Goal: Task Accomplishment & Management: Manage account settings

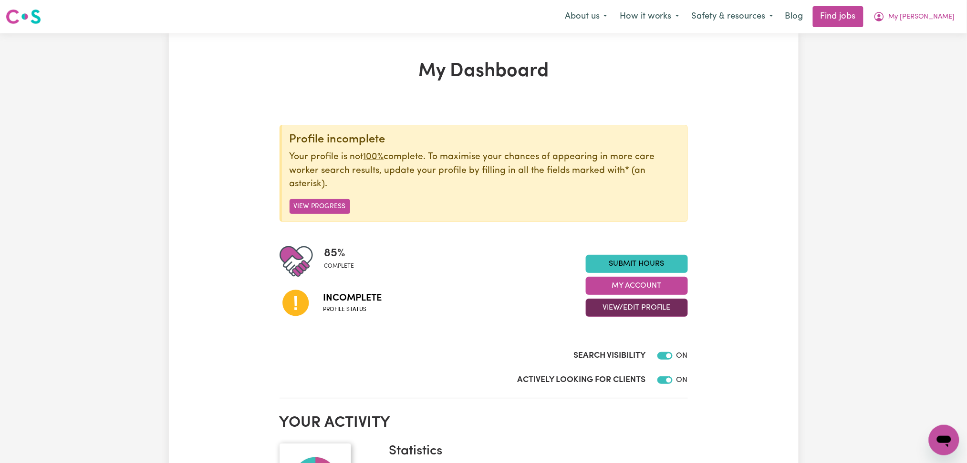
click at [655, 309] on button "View/Edit Profile" at bounding box center [637, 308] width 102 height 18
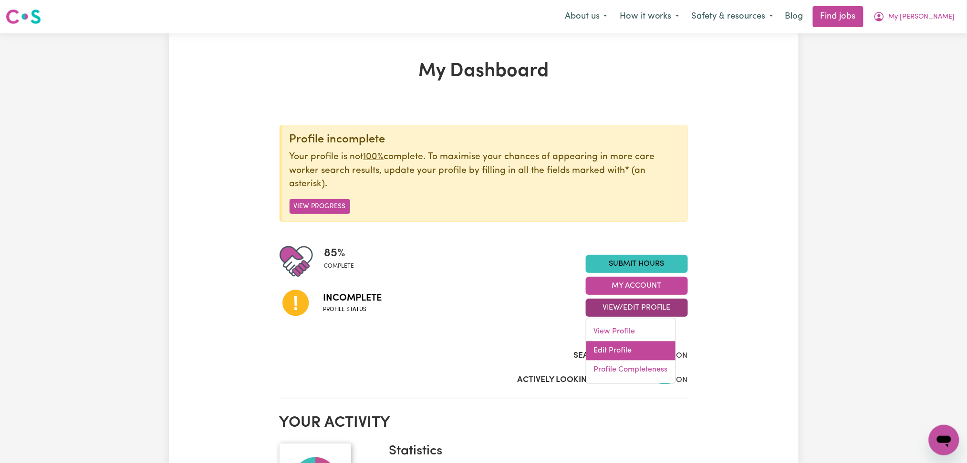
click at [615, 357] on link "Edit Profile" at bounding box center [630, 351] width 89 height 19
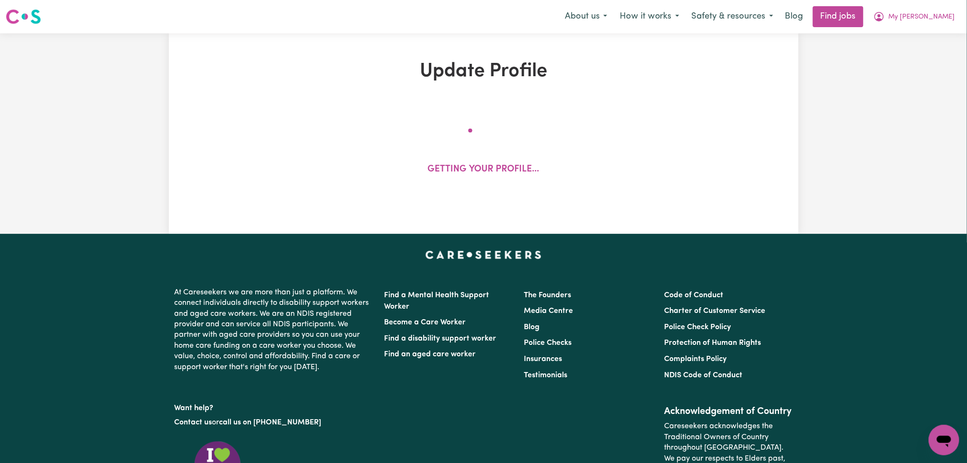
select select "[DEMOGRAPHIC_DATA]"
select select "[DEMOGRAPHIC_DATA] Citizen"
select select "Studying a healthcare related degree or qualification"
select select "39"
select select "40"
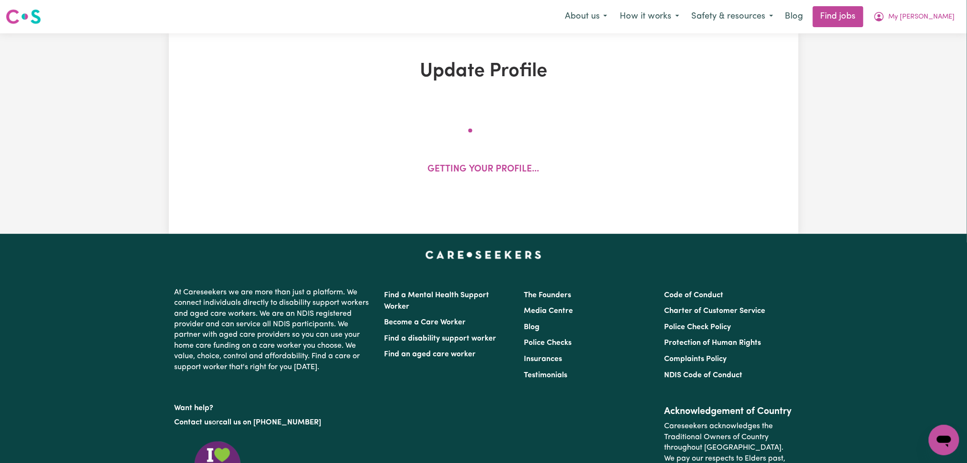
select select "42"
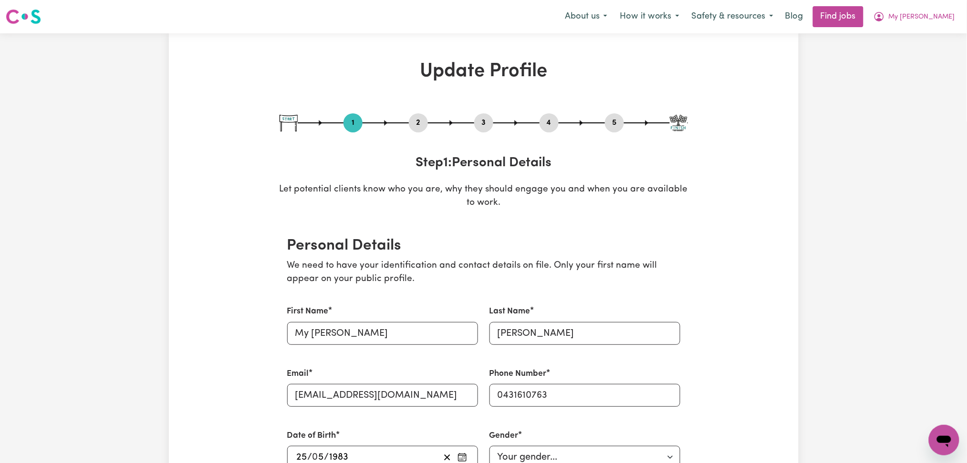
drag, startPoint x: 419, startPoint y: 115, endPoint x: 425, endPoint y: 113, distance: 6.8
click at [425, 113] on div "1 2 3 4 5" at bounding box center [483, 122] width 408 height 19
click at [411, 124] on button "2" at bounding box center [418, 123] width 19 height 12
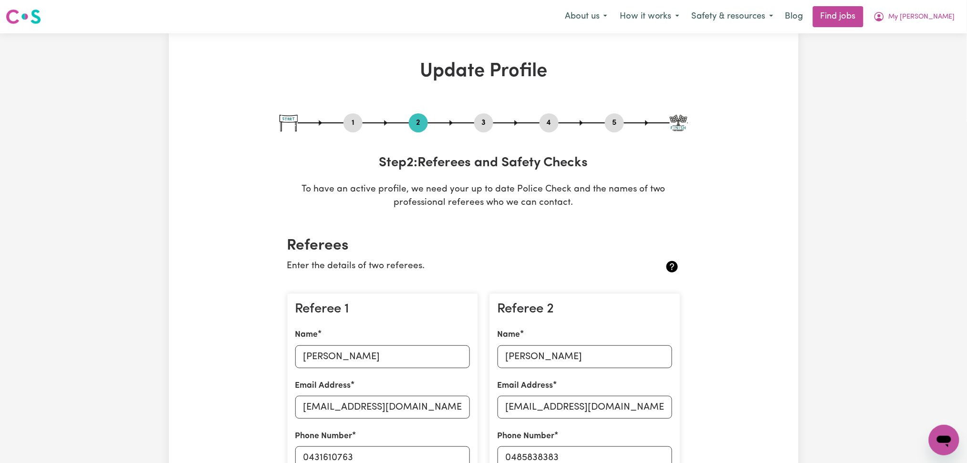
scroll to position [254, 0]
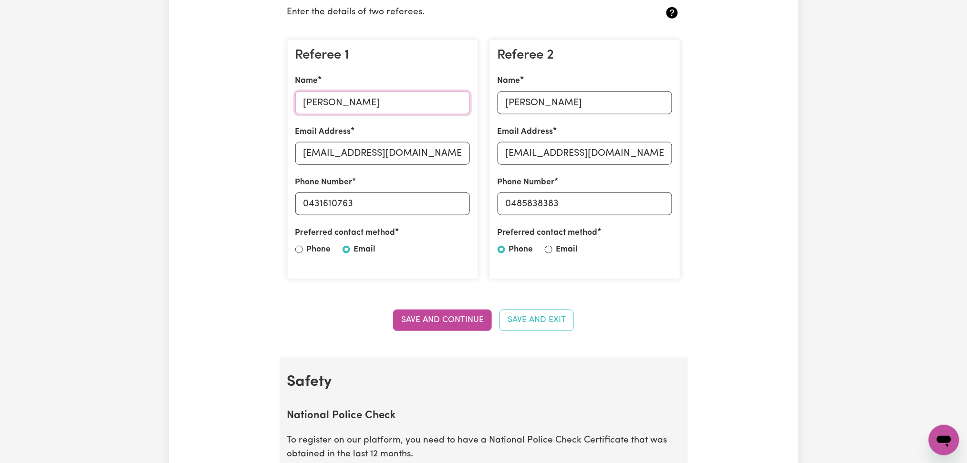
click at [355, 105] on input "[PERSON_NAME]" at bounding box center [382, 103] width 175 height 23
click at [371, 166] on div "Referee 1 Name [PERSON_NAME] Email Address [EMAIL_ADDRESS][DOMAIN_NAME] Phone N…" at bounding box center [382, 160] width 191 height 240
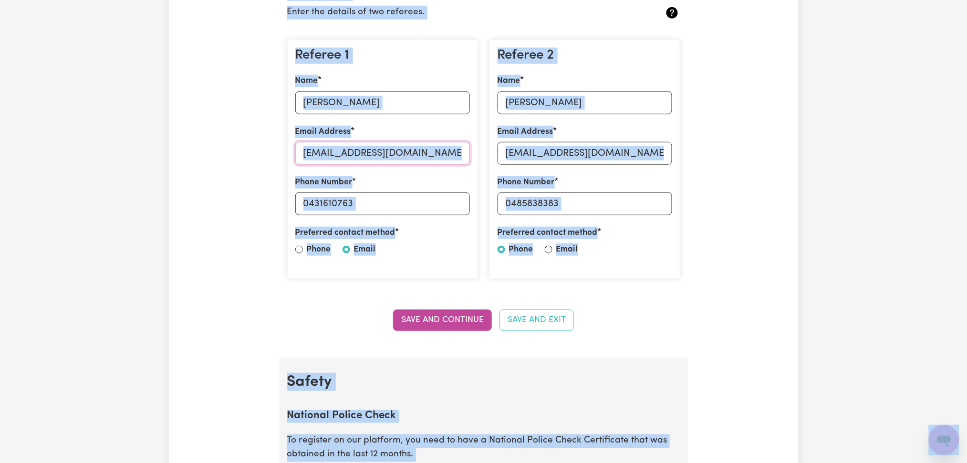
click at [371, 149] on input "[EMAIL_ADDRESS][DOMAIN_NAME]" at bounding box center [382, 153] width 175 height 23
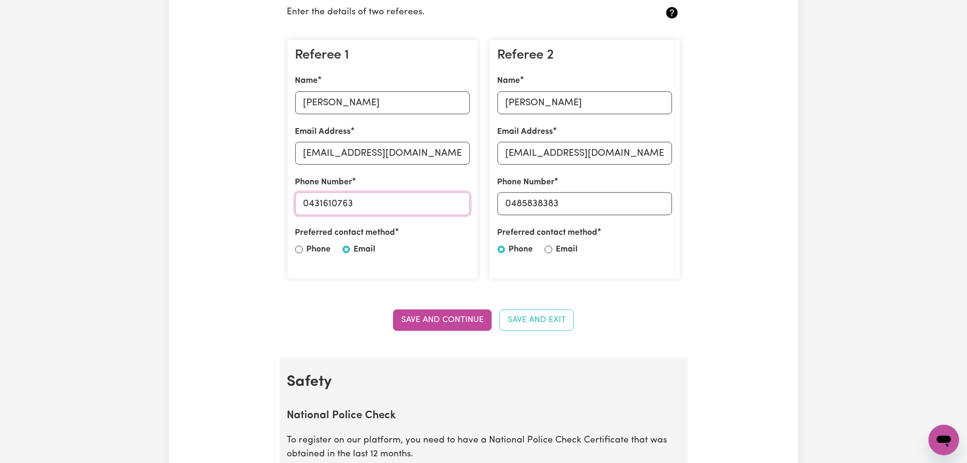
drag, startPoint x: 308, startPoint y: 203, endPoint x: 481, endPoint y: 223, distance: 173.8
click at [484, 216] on div "Referee 1 Name [PERSON_NAME] Email Address [EMAIL_ADDRESS][DOMAIN_NAME] Phone N…" at bounding box center [483, 160] width 404 height 256
click at [559, 99] on input "[PERSON_NAME]" at bounding box center [584, 103] width 175 height 23
click at [564, 145] on input "[EMAIL_ADDRESS][DOMAIN_NAME]" at bounding box center [584, 153] width 175 height 23
drag, startPoint x: 512, startPoint y: 197, endPoint x: 651, endPoint y: 198, distance: 139.7
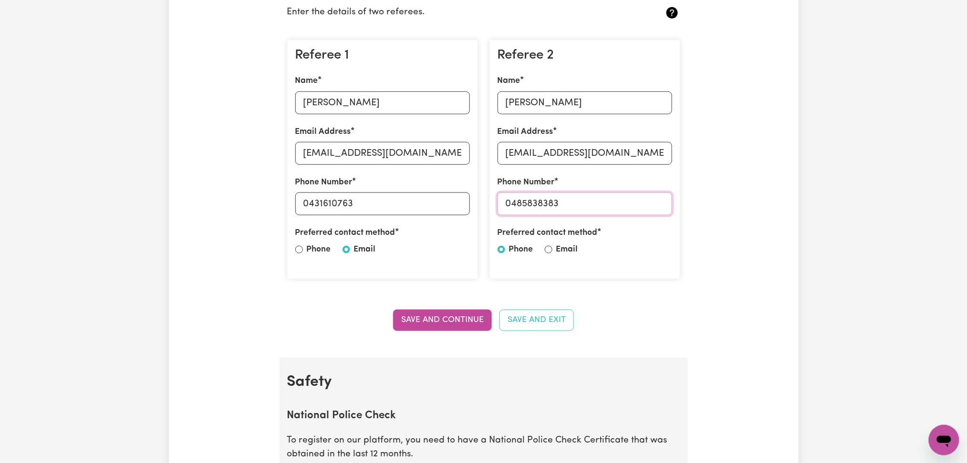
click at [651, 198] on input "0485838383" at bounding box center [584, 204] width 175 height 23
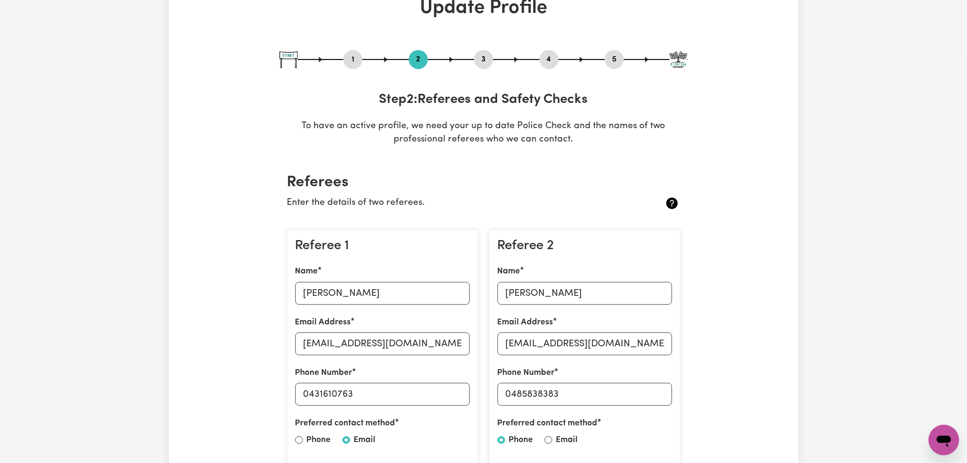
drag, startPoint x: 606, startPoint y: 55, endPoint x: 556, endPoint y: 98, distance: 66.3
click at [606, 55] on button "5" at bounding box center [614, 59] width 19 height 12
select select "I am providing services by being employed by an organisation"
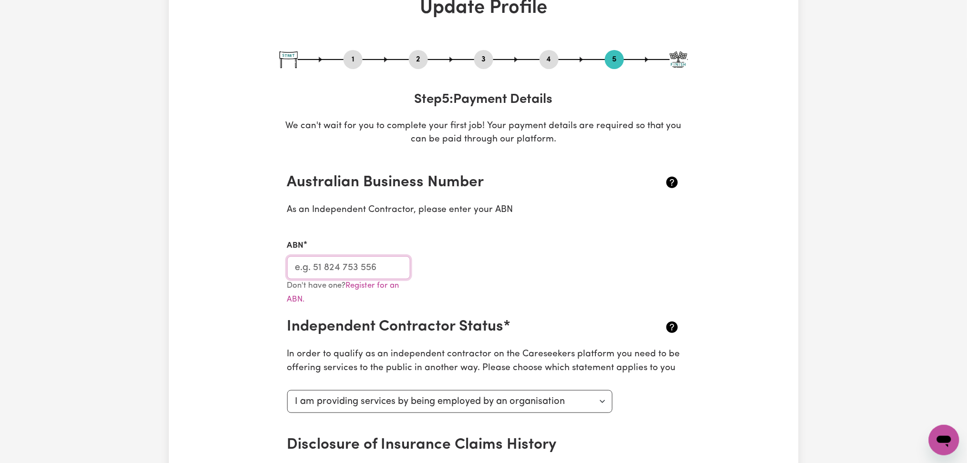
click at [343, 271] on input "ABN" at bounding box center [349, 268] width 124 height 23
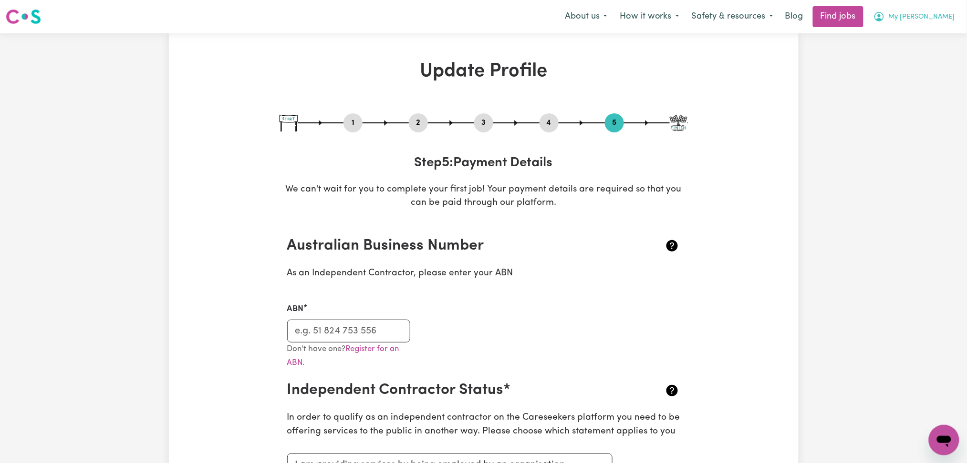
click at [937, 4] on nav "Menu About us How it works Safety & resources Blog Find jobs My [PERSON_NAME]" at bounding box center [483, 16] width 967 height 33
click at [936, 12] on span "My [PERSON_NAME]" at bounding box center [921, 17] width 66 height 10
click at [916, 68] on link "Logout" at bounding box center [922, 73] width 75 height 18
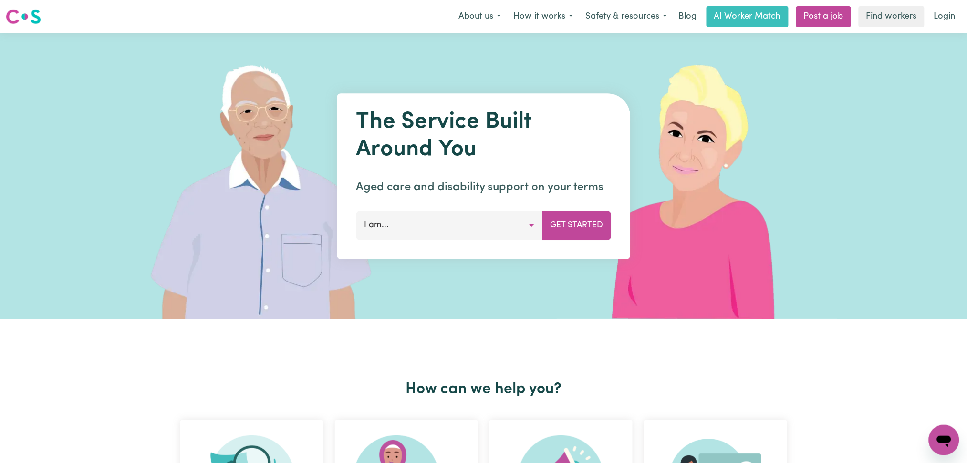
click at [936, 21] on link "Login" at bounding box center [944, 16] width 33 height 21
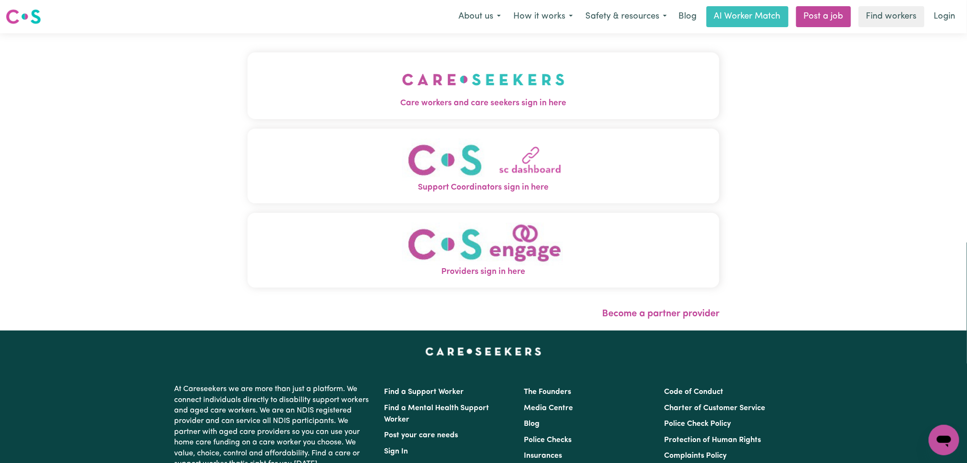
click at [408, 101] on span "Care workers and care seekers sign in here" at bounding box center [483, 103] width 472 height 12
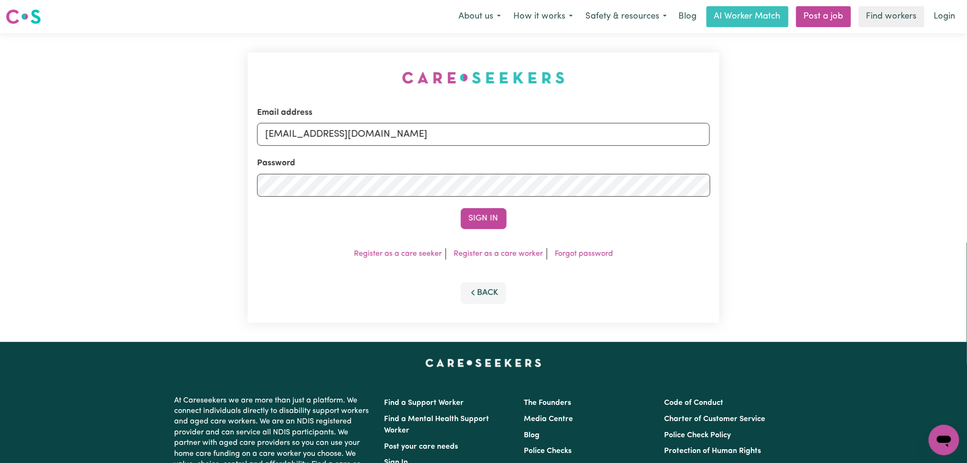
click at [344, 136] on div "Email address [EMAIL_ADDRESS][DOMAIN_NAME] Password Sign In Register as a care …" at bounding box center [483, 187] width 472 height 271
drag, startPoint x: 347, startPoint y: 145, endPoint x: 340, endPoint y: 139, distance: 9.8
click at [347, 145] on input "[EMAIL_ADDRESS][DOMAIN_NAME]" at bounding box center [483, 134] width 453 height 23
drag, startPoint x: 314, startPoint y: 138, endPoint x: 550, endPoint y: 140, distance: 236.0
click at [550, 138] on input "Superuser~[EMAIL_ADDRESS][DOMAIN_NAME]" at bounding box center [483, 134] width 453 height 23
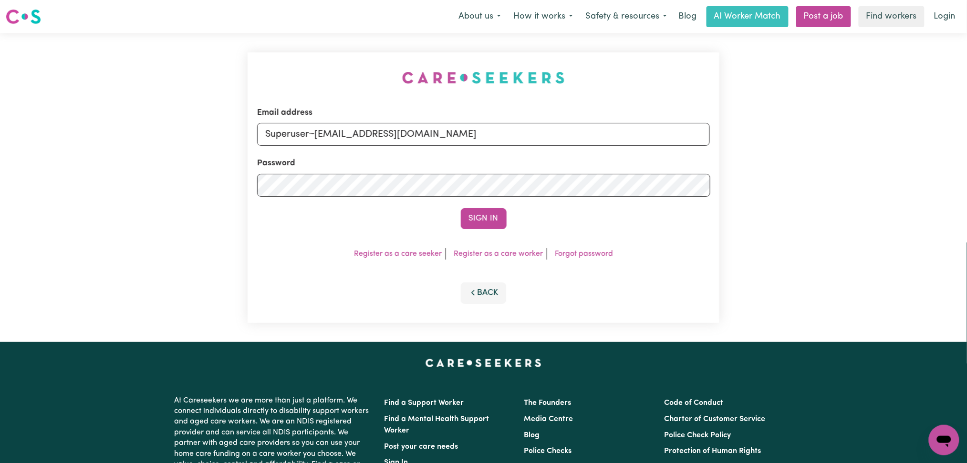
type input "Superuser~[EMAIL_ADDRESS][DOMAIN_NAME]"
click at [475, 206] on form "Email address Superuser~[EMAIL_ADDRESS][DOMAIN_NAME] Password Sign In" at bounding box center [483, 168] width 453 height 123
click at [482, 218] on button "Sign In" at bounding box center [484, 218] width 46 height 21
